Goal: Transaction & Acquisition: Book appointment/travel/reservation

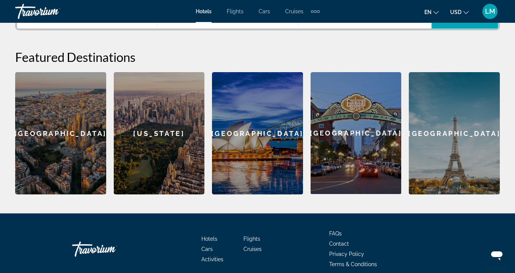
scroll to position [212, 0]
